Goal: Task Accomplishment & Management: Manage account settings

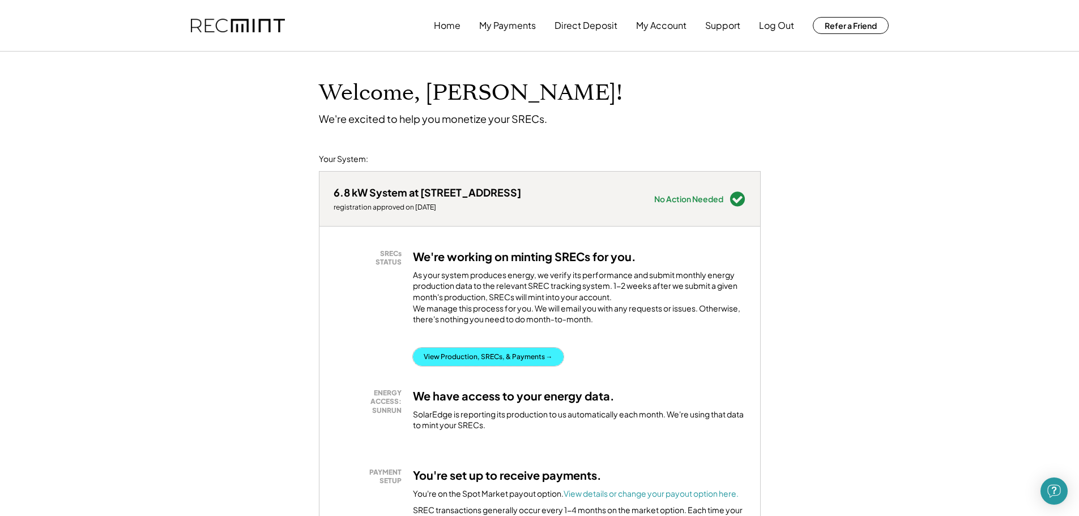
click at [516, 366] on button "View Production, SRECs, & Payments →" at bounding box center [488, 357] width 151 height 18
